Goal: Task Accomplishment & Management: Use online tool/utility

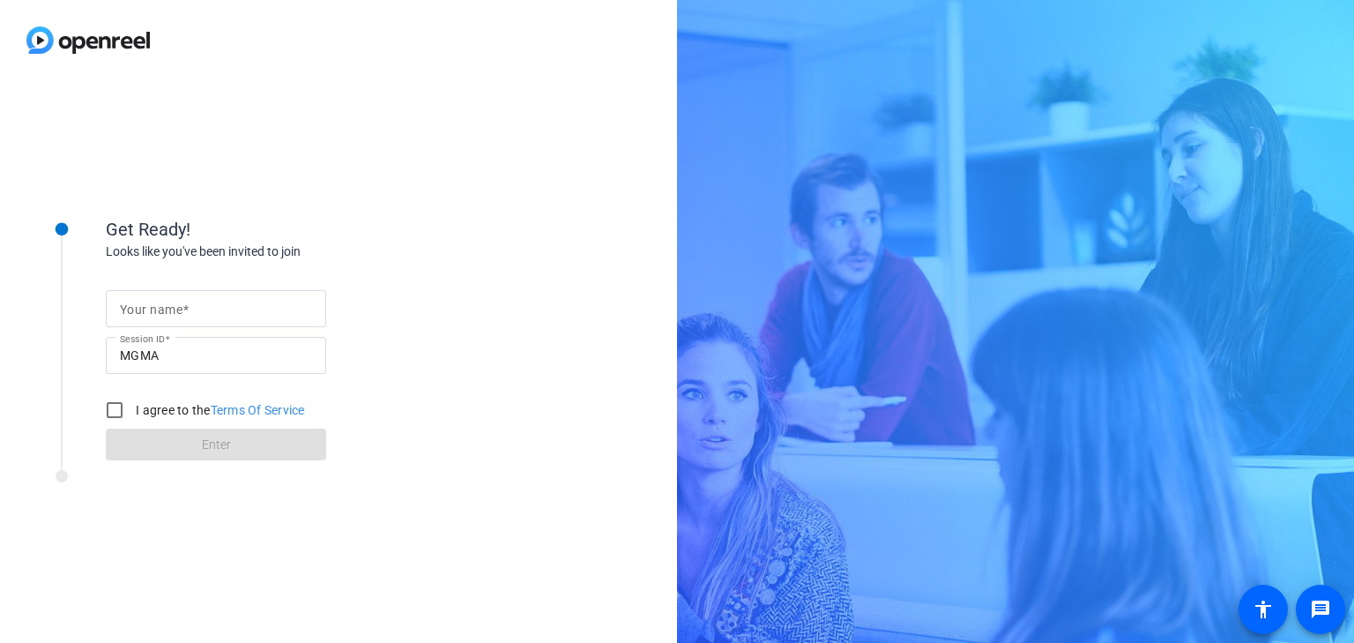
click at [226, 316] on input "Your name" at bounding box center [216, 308] width 192 height 21
type input "[PERSON_NAME]"
click at [114, 409] on input "I agree to the Terms Of Service" at bounding box center [114, 409] width 35 height 35
checkbox input "true"
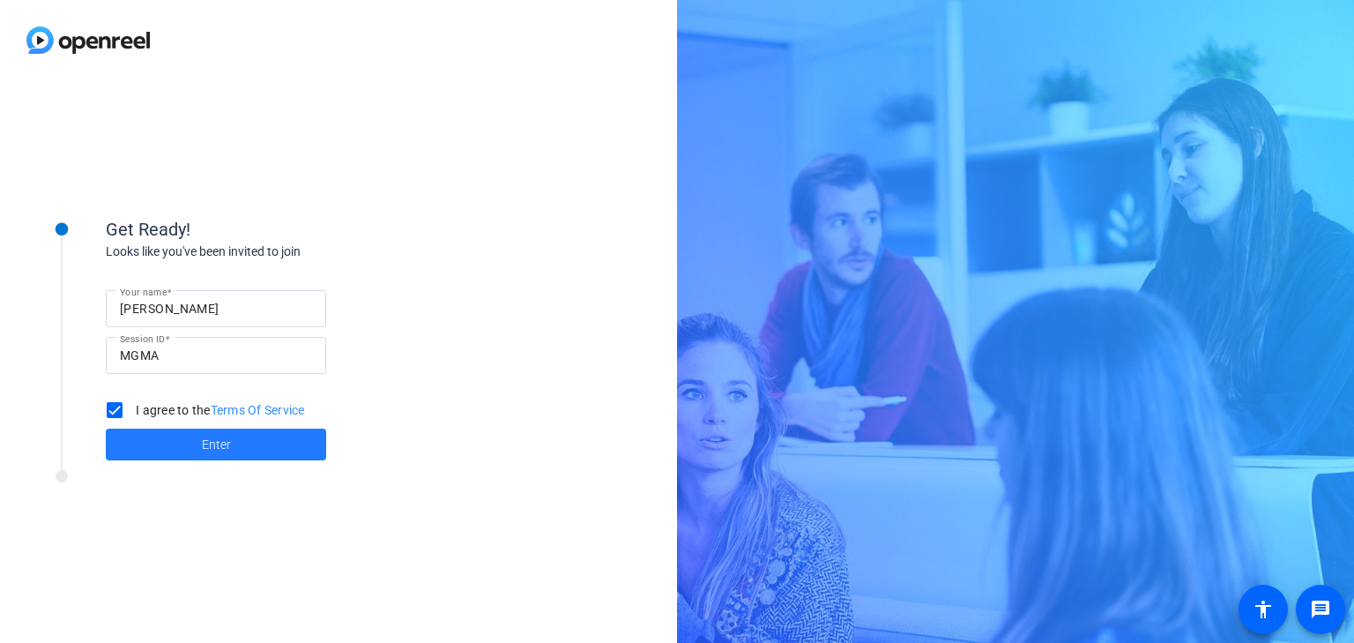
click at [200, 443] on span at bounding box center [216, 444] width 220 height 42
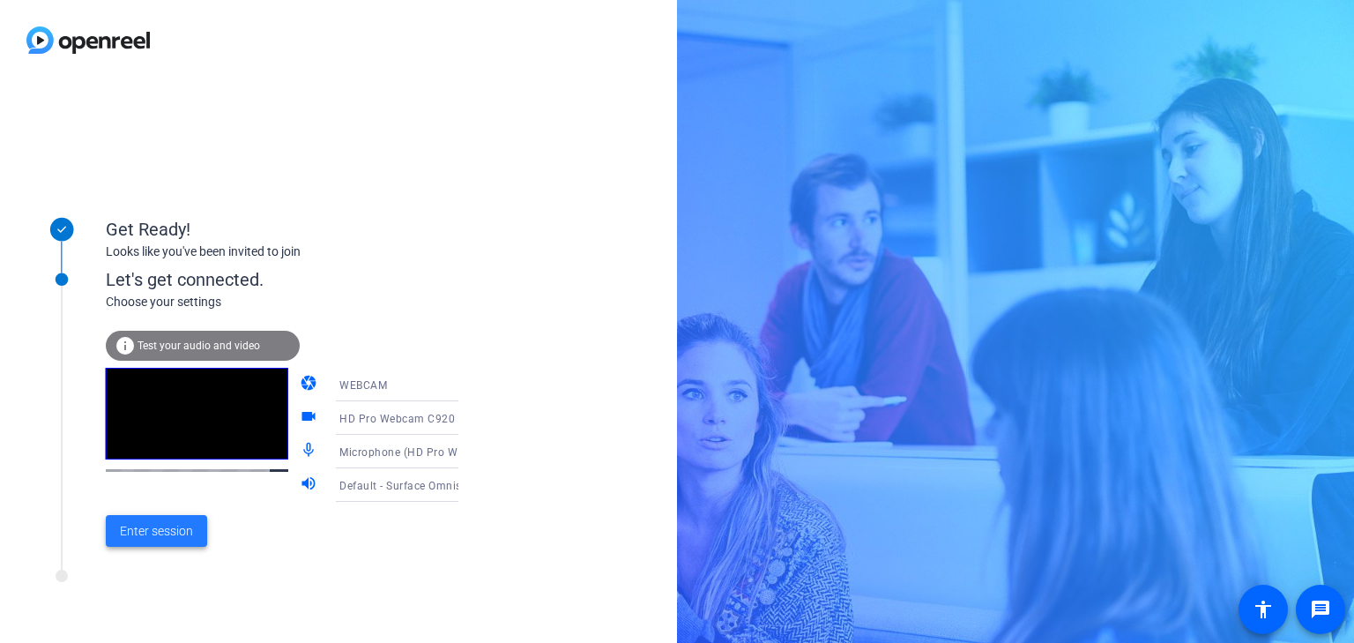
click at [167, 535] on span "Enter session" at bounding box center [156, 531] width 73 height 19
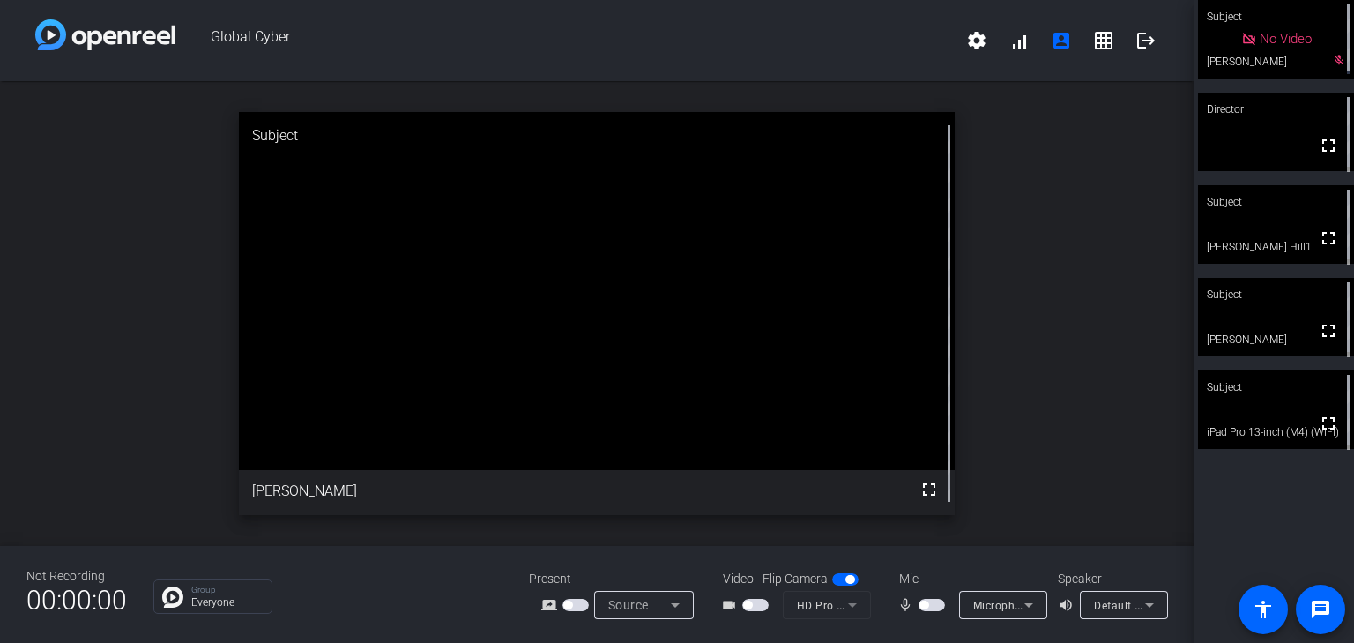
click at [928, 604] on span "button" at bounding box center [932, 605] width 26 height 12
click at [924, 608] on span "button" at bounding box center [932, 605] width 26 height 12
click at [934, 602] on span "button" at bounding box center [932, 605] width 26 height 12
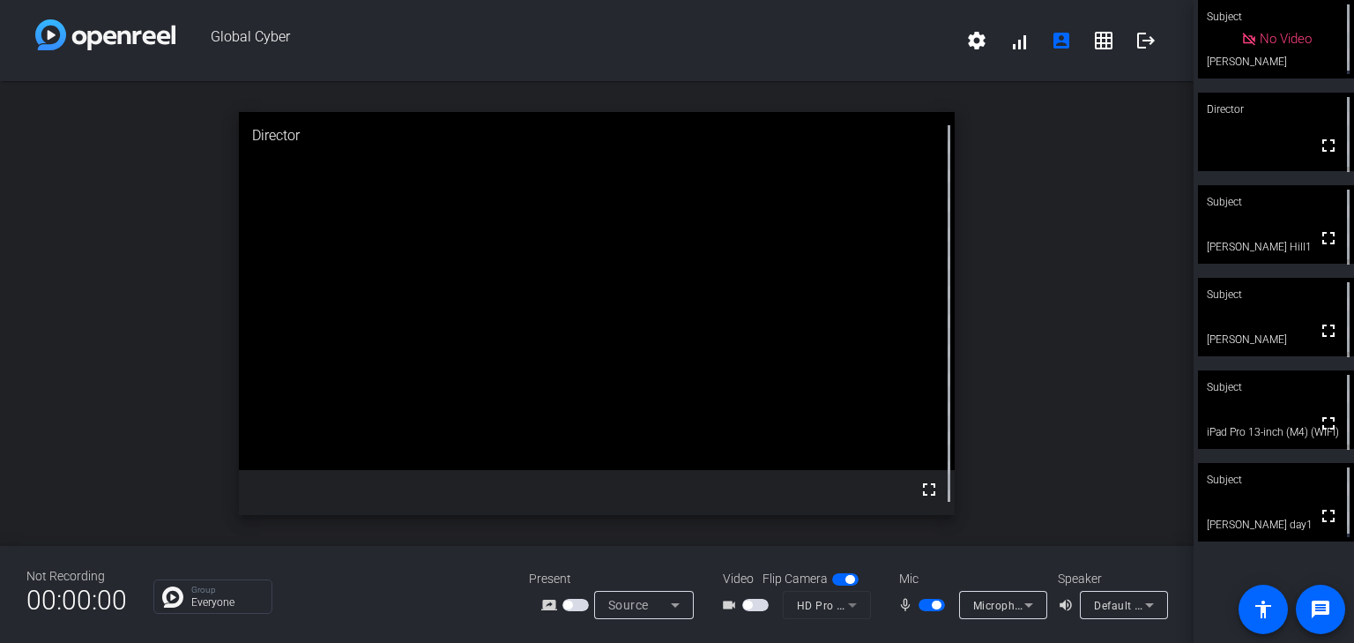
click at [925, 604] on span "button" at bounding box center [932, 605] width 26 height 12
click at [835, 582] on span "button" at bounding box center [845, 579] width 26 height 12
